Goal: Information Seeking & Learning: Learn about a topic

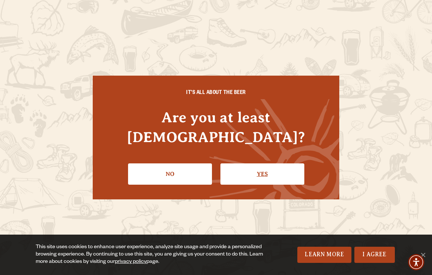
click at [222, 164] on link "Yes" at bounding box center [262, 174] width 84 height 21
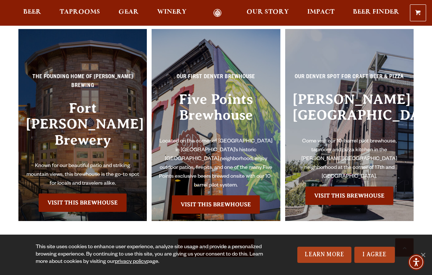
scroll to position [1493, 0]
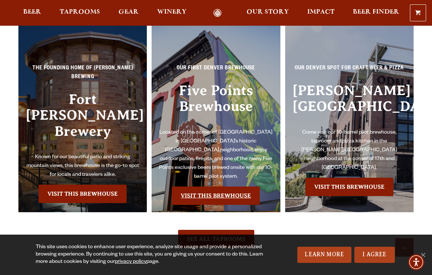
click at [240, 188] on link "Visit this Brewhouse" at bounding box center [216, 196] width 88 height 18
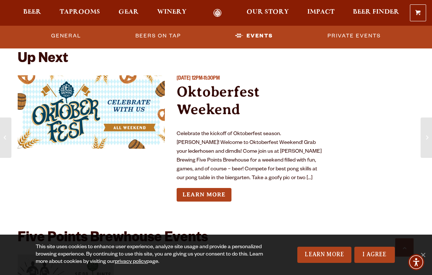
scroll to position [1897, 0]
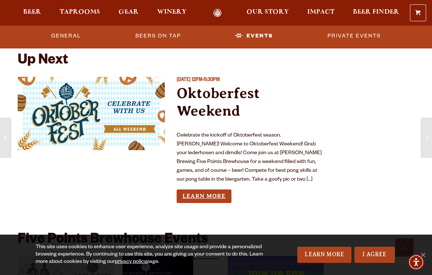
click at [223, 194] on link "Learn More" at bounding box center [204, 197] width 55 height 14
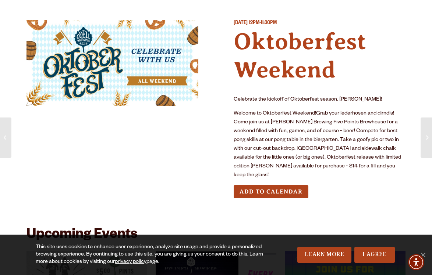
scroll to position [31, 0]
